Goal: Task Accomplishment & Management: Manage account settings

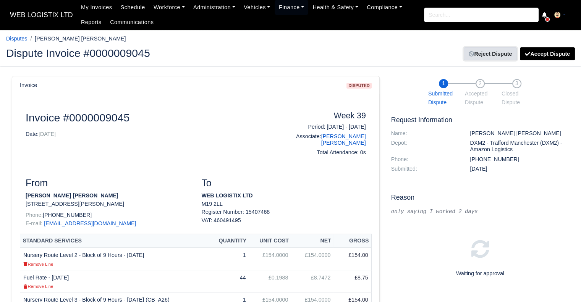
click at [492, 53] on link "Reject Dispute" at bounding box center [490, 53] width 53 height 13
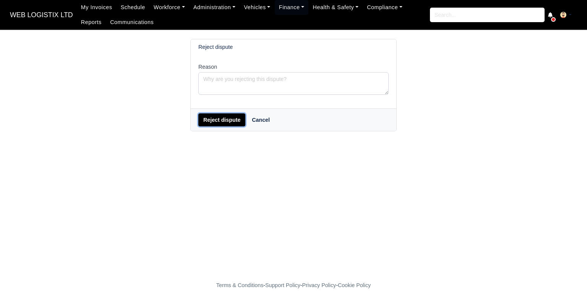
click at [225, 117] on button "Reject dispute" at bounding box center [221, 119] width 47 height 13
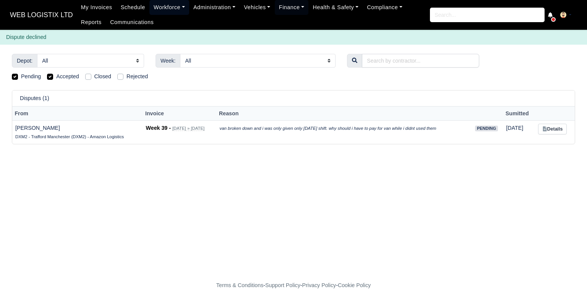
click at [154, 1] on link "Workforce" at bounding box center [169, 7] width 40 height 15
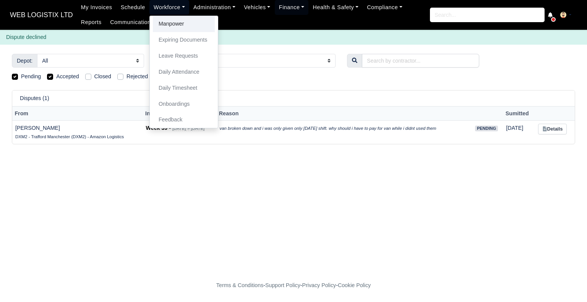
click at [157, 27] on link "Manpower" at bounding box center [184, 24] width 62 height 16
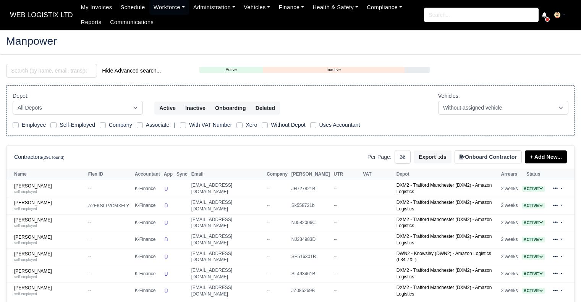
select select "25"
click at [82, 67] on input "search" at bounding box center [51, 71] width 91 height 14
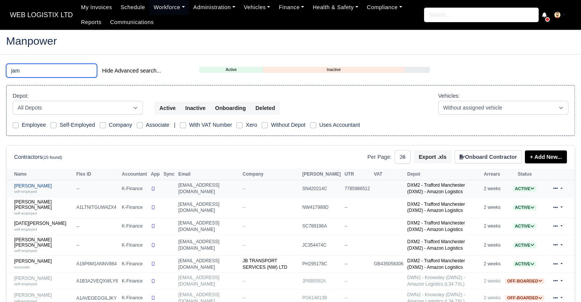
type input "jam"
click at [36, 189] on div "self-employed" at bounding box center [43, 191] width 58 height 5
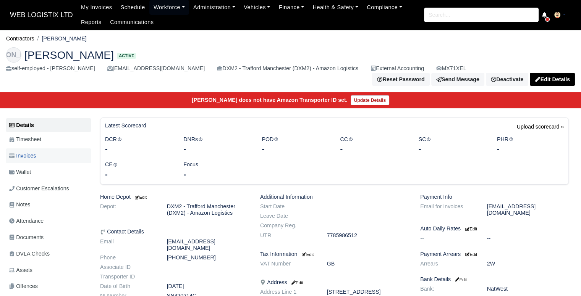
click at [68, 154] on link "Invoices" at bounding box center [48, 156] width 85 height 15
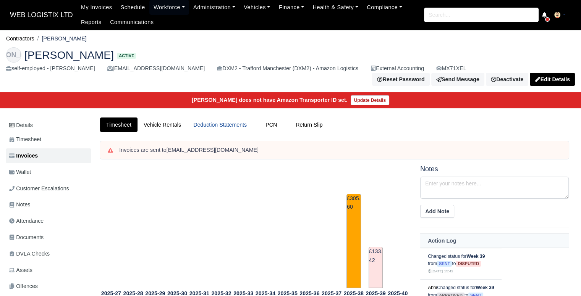
click at [220, 118] on link "Deduction Statements" at bounding box center [220, 125] width 66 height 15
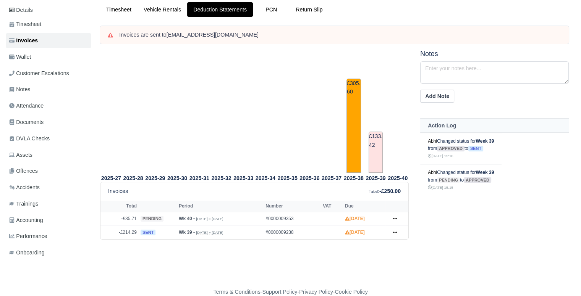
scroll to position [123, 0]
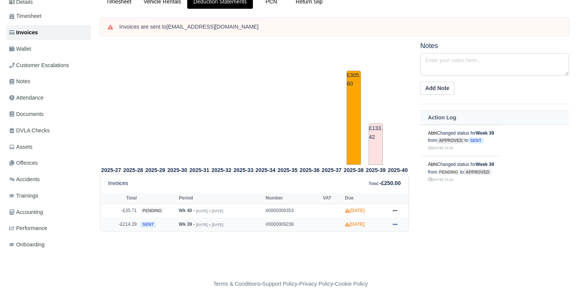
click at [397, 224] on icon at bounding box center [395, 225] width 5 height 2
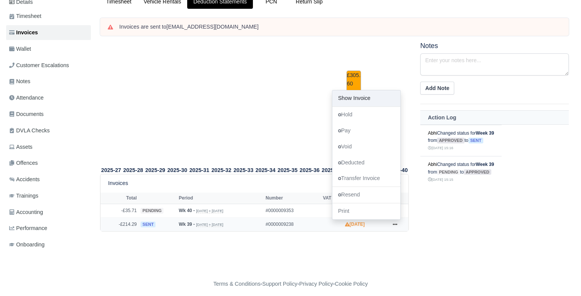
click at [343, 95] on link "Show Invoice" at bounding box center [366, 99] width 68 height 16
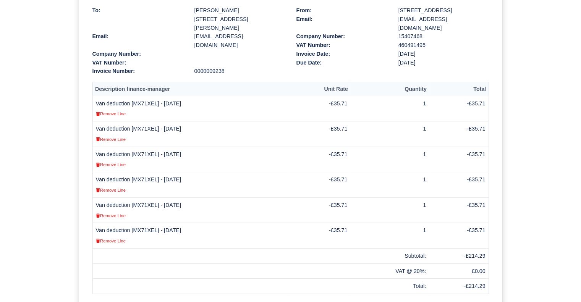
scroll to position [178, 0]
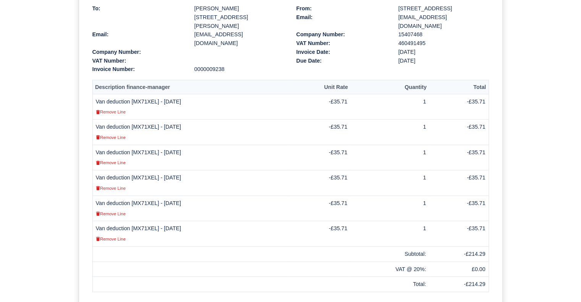
click at [39, 227] on div "Document Details sent Deduction Statement 0000009238 To: Jamiu Adeniyi 48 Mineh…" at bounding box center [290, 126] width 581 height 458
click at [120, 237] on small "Remove Line" at bounding box center [111, 239] width 30 height 5
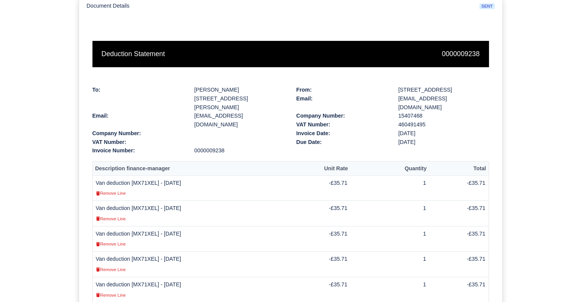
scroll to position [114, 0]
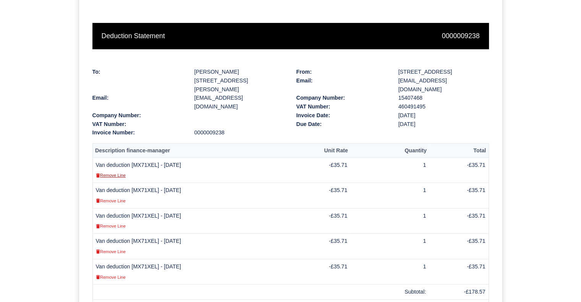
click at [118, 173] on small "Remove Line" at bounding box center [111, 175] width 30 height 5
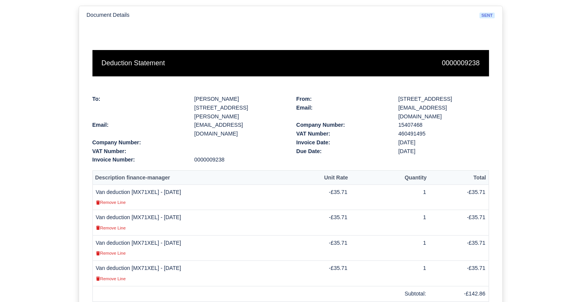
scroll to position [112, 0]
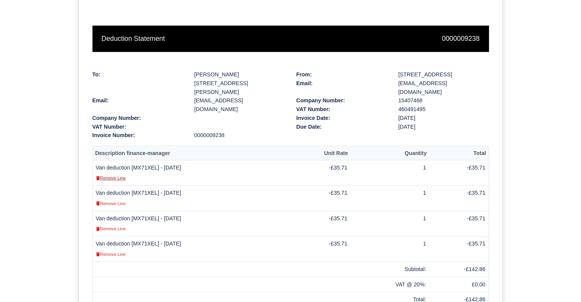
click at [109, 176] on small "Remove Line" at bounding box center [111, 178] width 30 height 5
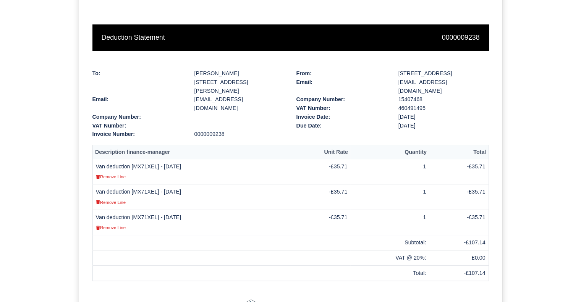
scroll to position [123, 0]
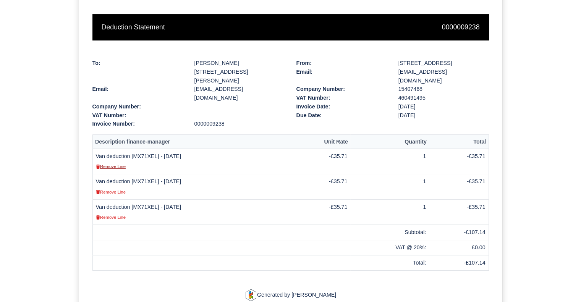
click at [111, 164] on small "Remove Line" at bounding box center [111, 166] width 30 height 5
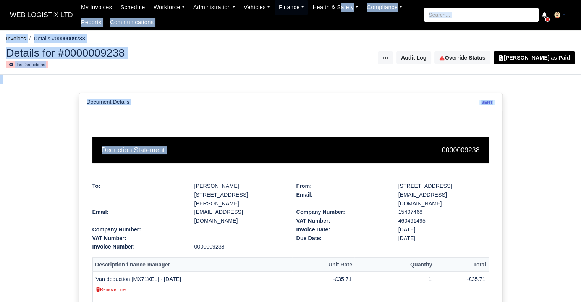
drag, startPoint x: 350, startPoint y: 60, endPoint x: 388, endPoint y: 111, distance: 63.1
click at [388, 111] on body "WEB LOGISTIX LTD My Invoices Schedule Workforce Manpower Expiring Documents Lea…" at bounding box center [290, 151] width 581 height 302
click at [486, 107] on div "Document Details sent" at bounding box center [290, 102] width 423 height 18
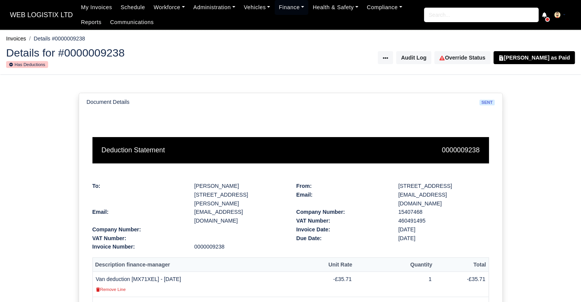
click at [518, 119] on div "Document Details sent Deduction Statement 0000009238 To: Jamiu Adeniyi 48 Mineh…" at bounding box center [290, 253] width 581 height 356
click at [283, 8] on link "Finance" at bounding box center [292, 7] width 34 height 15
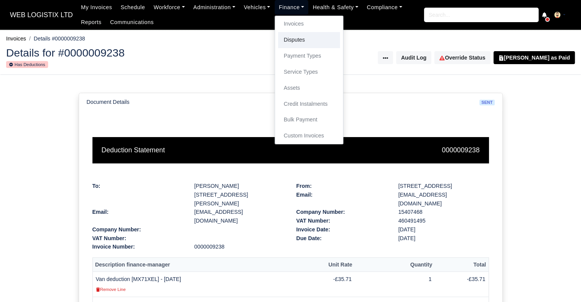
click at [293, 38] on link "Disputes" at bounding box center [309, 40] width 62 height 16
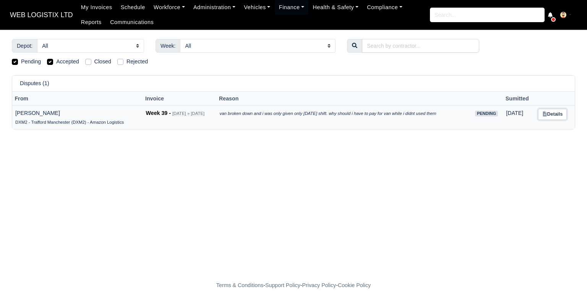
click at [562, 113] on link "Details" at bounding box center [552, 114] width 29 height 11
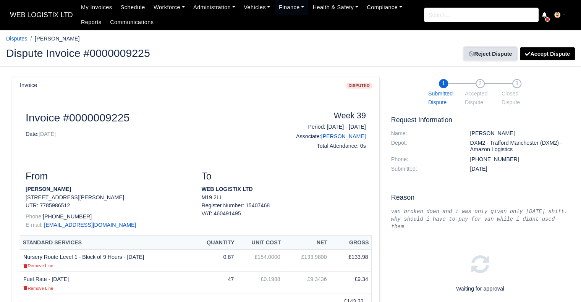
click at [499, 55] on link "Reject Dispute" at bounding box center [490, 53] width 53 height 13
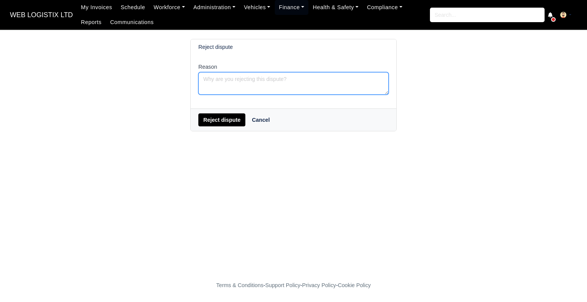
click at [264, 80] on textarea "Reason" at bounding box center [293, 83] width 190 height 23
type textarea "Resolved"
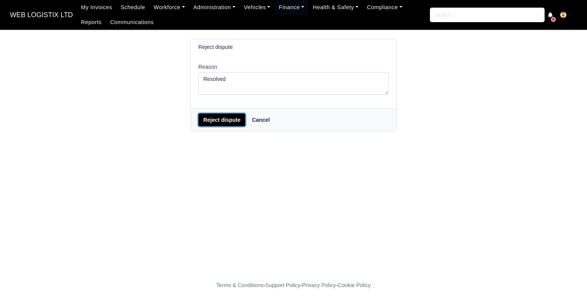
click at [231, 121] on button "Reject dispute" at bounding box center [221, 119] width 47 height 13
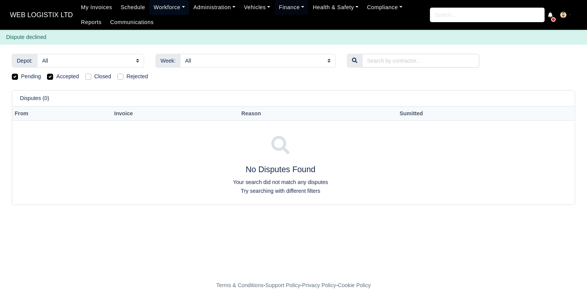
click at [152, 4] on link "Workforce" at bounding box center [169, 7] width 40 height 15
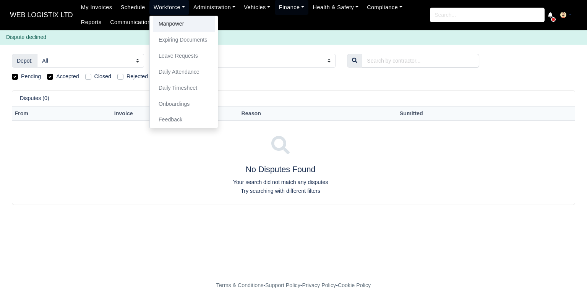
click at [166, 26] on link "Manpower" at bounding box center [184, 24] width 62 height 16
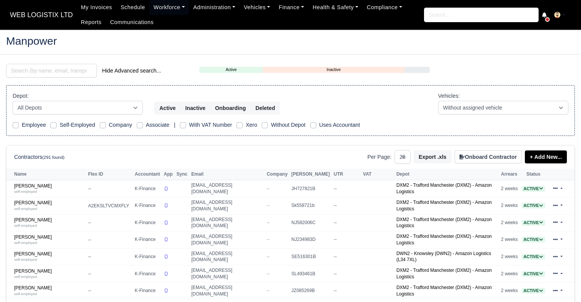
select select "25"
click at [70, 68] on input "search" at bounding box center [51, 71] width 91 height 14
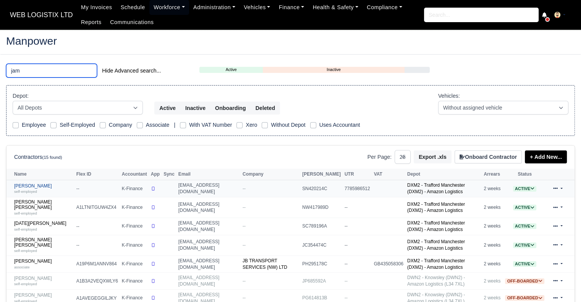
type input "jam"
click at [37, 183] on link "Jamiu Adeniyi self-employed" at bounding box center [43, 188] width 58 height 11
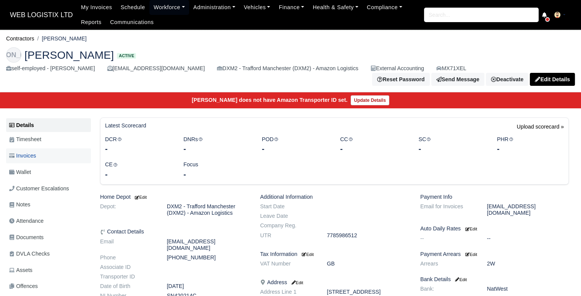
click at [47, 149] on link "Invoices" at bounding box center [48, 156] width 85 height 15
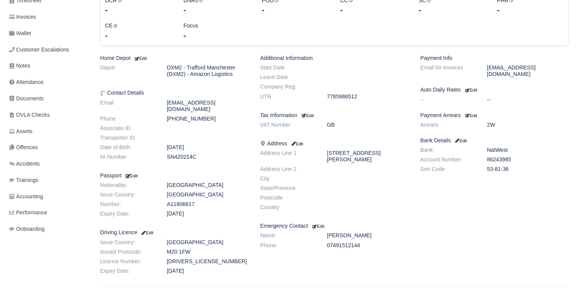
scroll to position [140, 0]
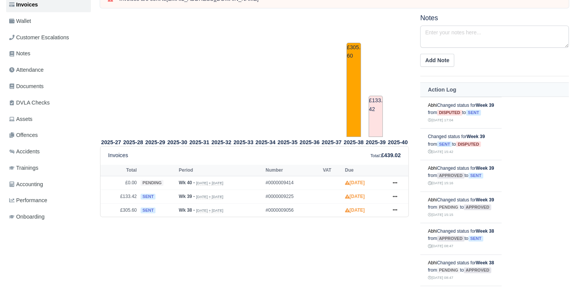
scroll to position [161, 0]
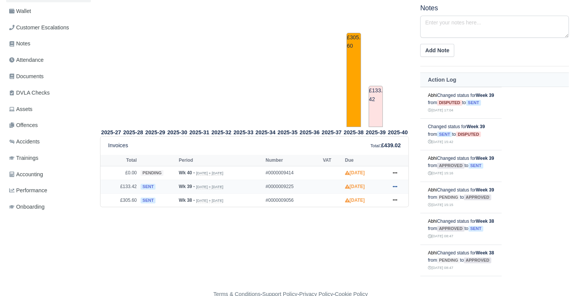
click at [395, 185] on icon at bounding box center [395, 187] width 5 height 5
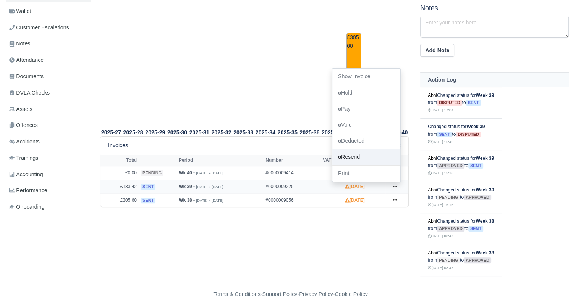
click at [369, 155] on link "Resend" at bounding box center [366, 158] width 68 height 16
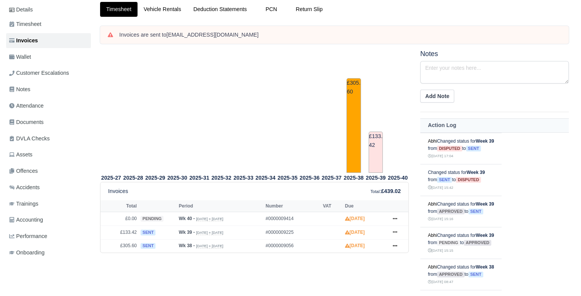
scroll to position [186, 0]
